Goal: Task Accomplishment & Management: Manage account settings

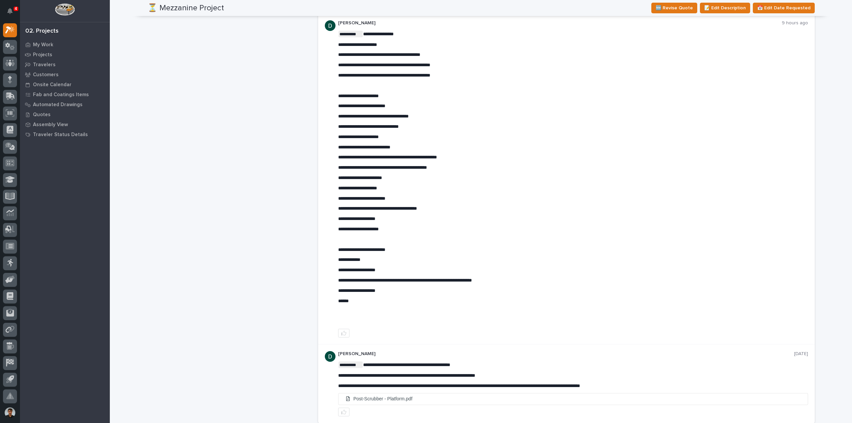
scroll to position [497, 0]
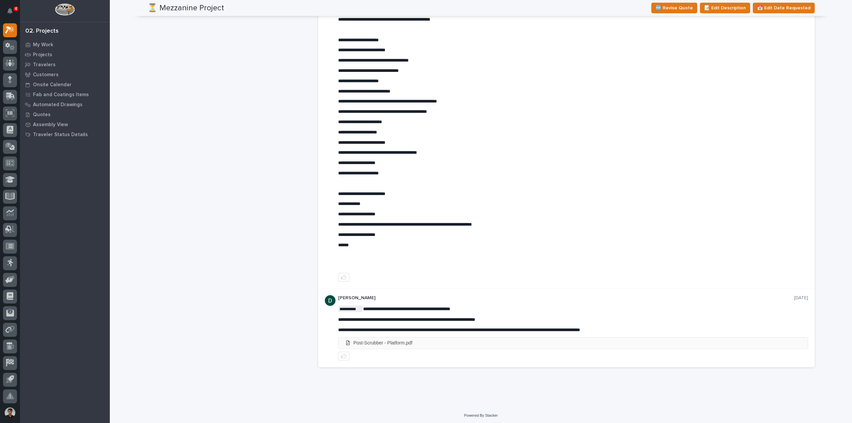
click at [387, 343] on li "Post-Scrubber - Platform.pdf" at bounding box center [572, 342] width 469 height 11
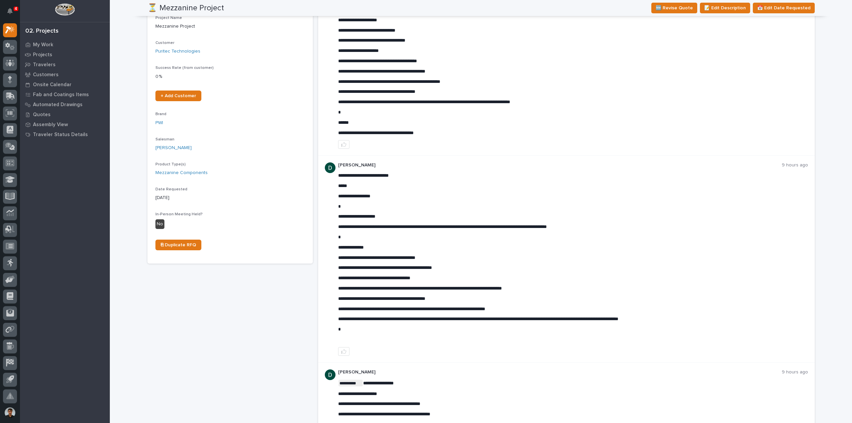
scroll to position [0, 0]
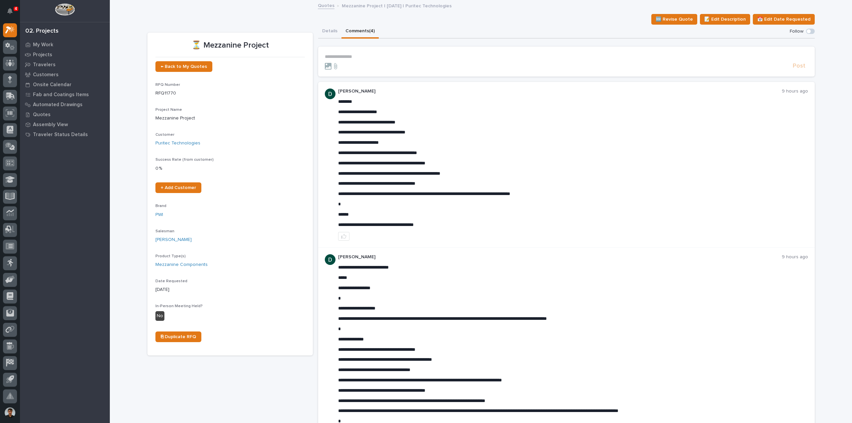
click at [361, 58] on p "**********" at bounding box center [566, 57] width 483 height 6
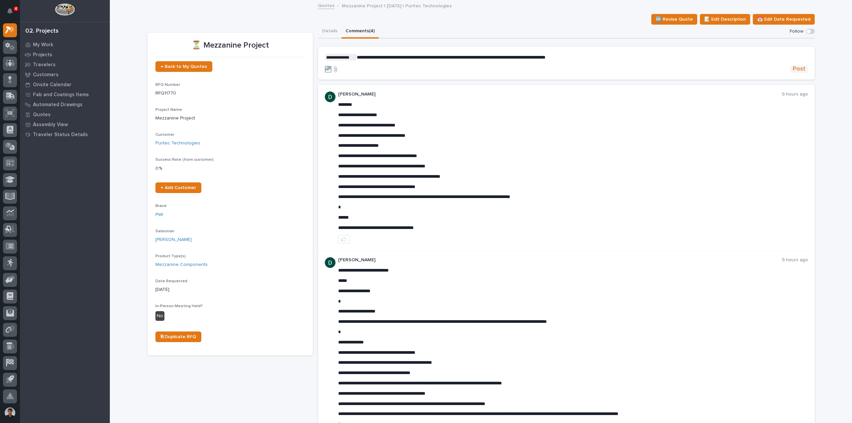
click at [802, 70] on span "Post" at bounding box center [798, 69] width 13 height 8
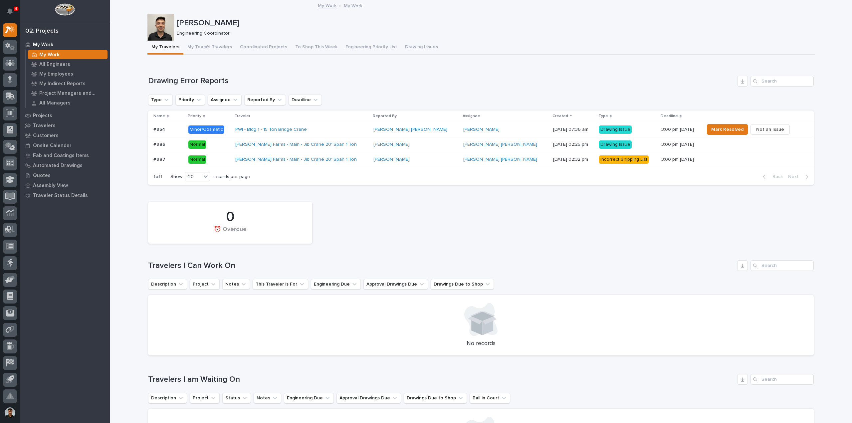
click at [230, 132] on p "Minor/Cosmetic" at bounding box center [209, 129] width 42 height 8
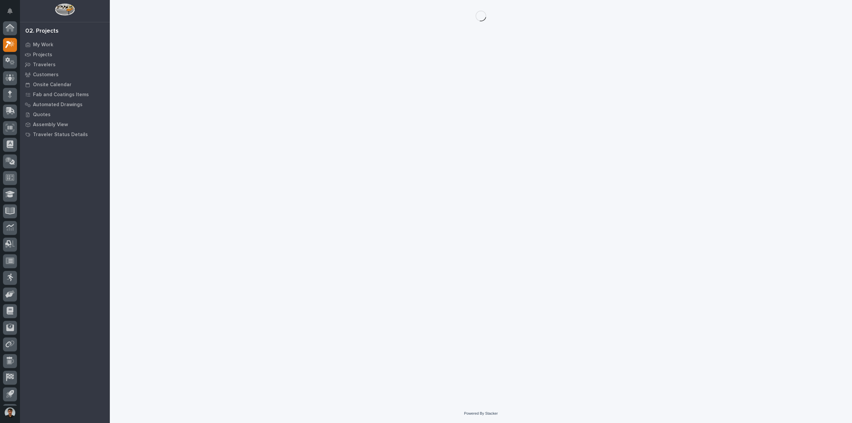
scroll to position [15, 0]
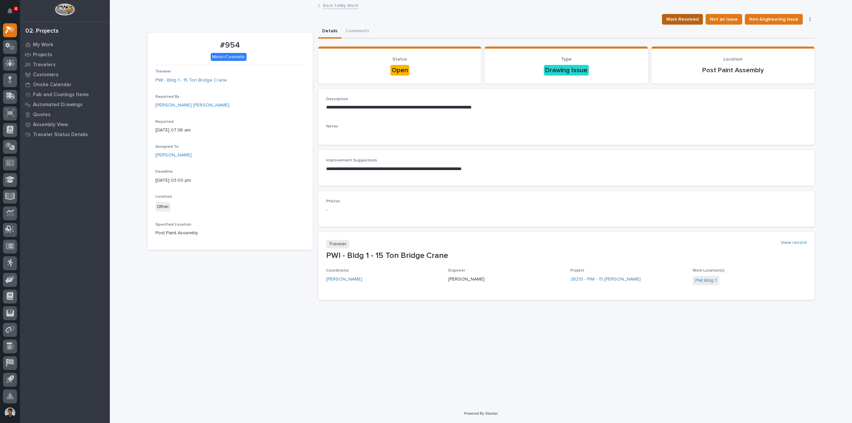
click at [684, 16] on span "Mark Resolved" at bounding box center [682, 19] width 32 height 8
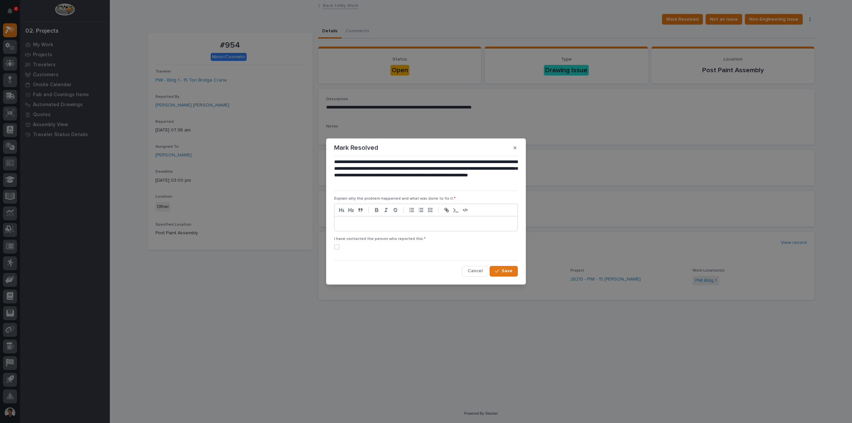
click at [389, 225] on p at bounding box center [425, 223] width 173 height 7
drag, startPoint x: 417, startPoint y: 225, endPoint x: 287, endPoint y: 229, distance: 129.4
click at [288, 229] on div "**********" at bounding box center [426, 211] width 852 height 423
click at [516, 146] on icon "button" at bounding box center [514, 147] width 3 height 5
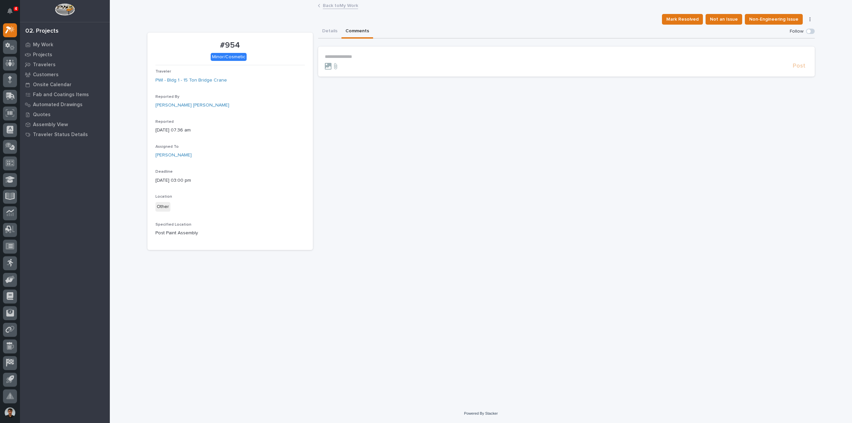
click at [359, 34] on button "Comments" at bounding box center [357, 32] width 32 height 14
click at [361, 52] on section "**********" at bounding box center [566, 62] width 496 height 30
click at [359, 55] on p "**********" at bounding box center [566, 57] width 483 height 6
click at [794, 72] on span "Post" at bounding box center [798, 69] width 13 height 8
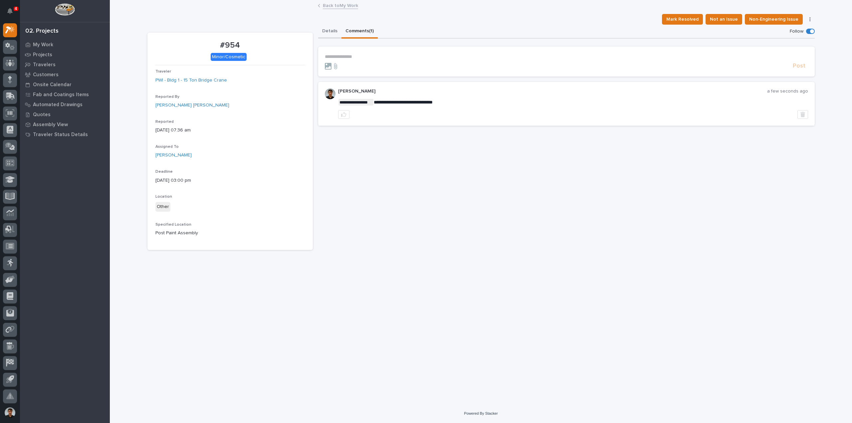
click at [332, 31] on button "Details" at bounding box center [329, 32] width 23 height 14
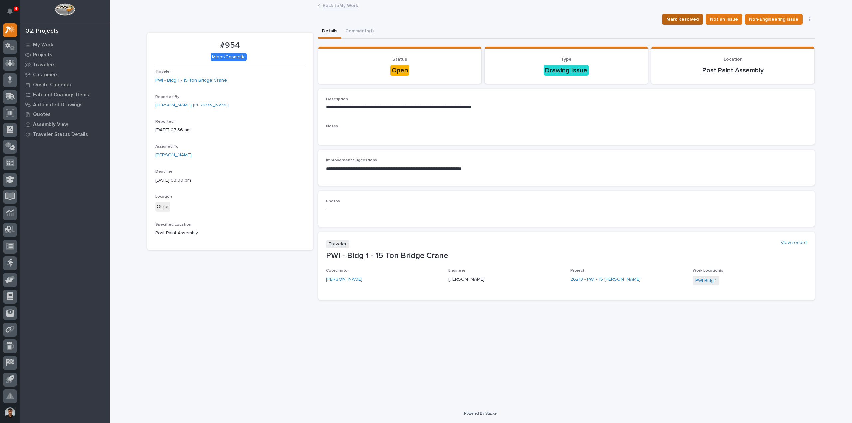
click at [693, 18] on span "Mark Resolved" at bounding box center [682, 19] width 32 height 8
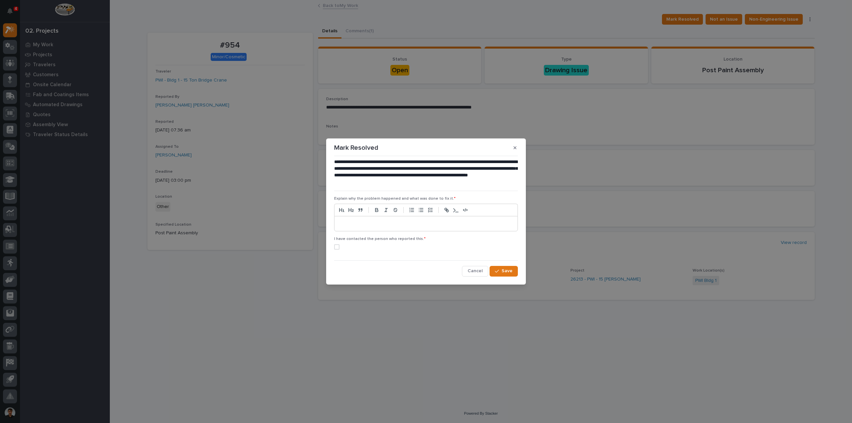
click at [365, 229] on div at bounding box center [425, 223] width 183 height 15
click at [337, 246] on span at bounding box center [336, 246] width 5 height 5
click at [502, 270] on span "Save" at bounding box center [506, 271] width 11 height 6
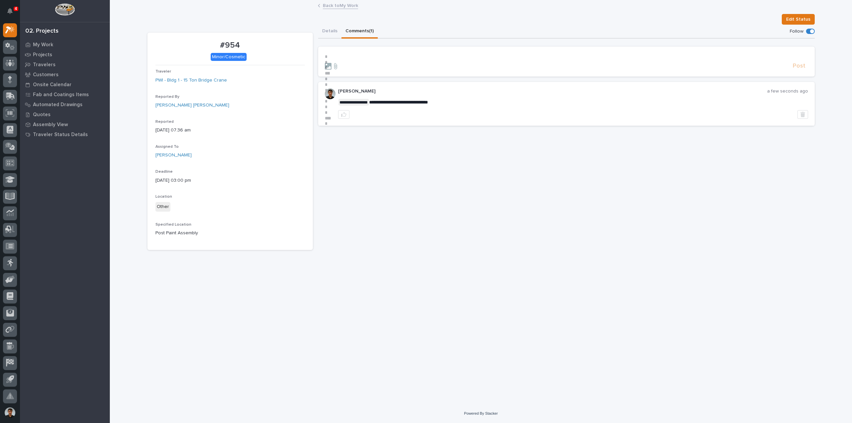
click at [354, 27] on button "Comments (1)" at bounding box center [359, 32] width 36 height 14
click at [329, 32] on button "Details" at bounding box center [329, 32] width 23 height 14
